Goal: Navigation & Orientation: Find specific page/section

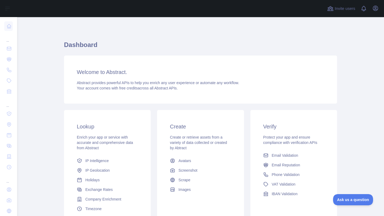
click at [103, 62] on div "Welcome to Abstract. Abstract provides powerful APIs to help you enrich any use…" at bounding box center [200, 79] width 273 height 48
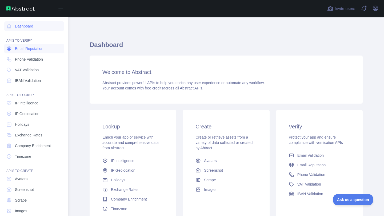
click at [29, 51] on span "Email Reputation" at bounding box center [29, 48] width 29 height 5
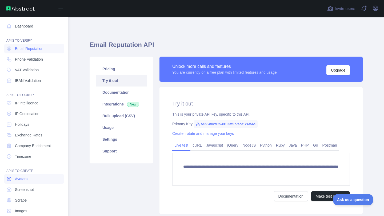
click at [31, 179] on link "Avatars" at bounding box center [34, 179] width 60 height 10
